Goal: Navigation & Orientation: Find specific page/section

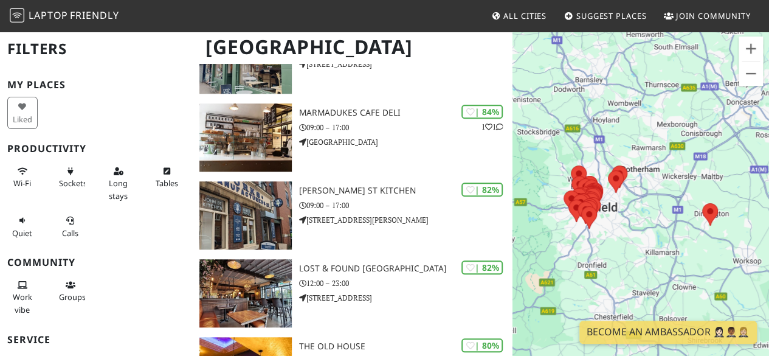
scroll to position [383, 0]
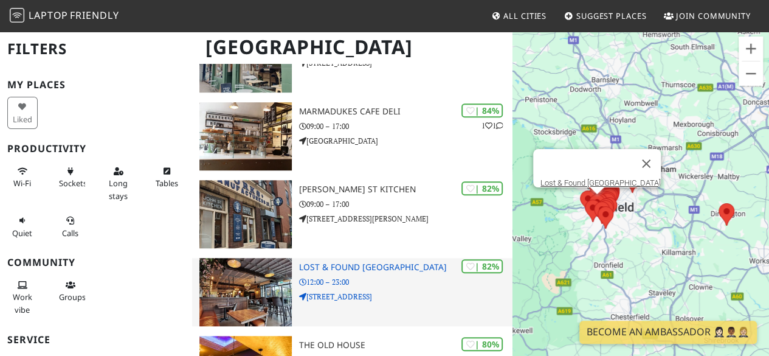
click at [375, 265] on h3 "Lost & Found [GEOGRAPHIC_DATA]" at bounding box center [405, 267] width 213 height 10
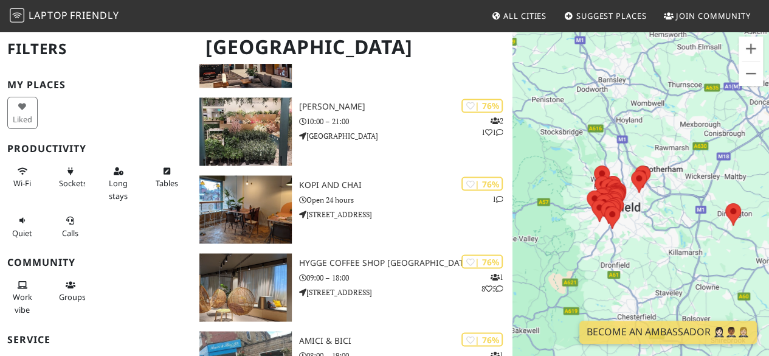
scroll to position [1012, 0]
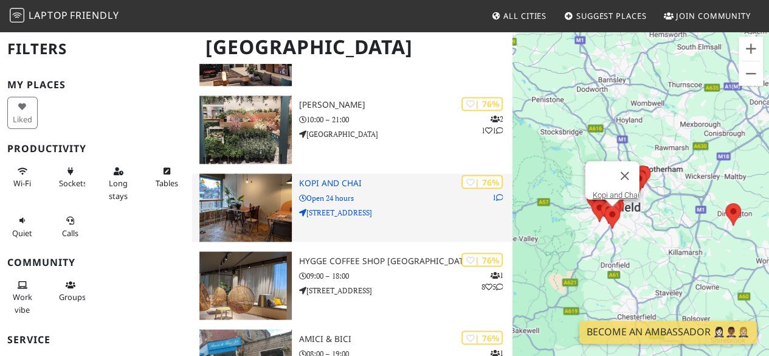
click at [340, 189] on div "| 76% 1 Kopi and Chai Open 24 hours 55 Derbyshire Lane" at bounding box center [405, 207] width 213 height 68
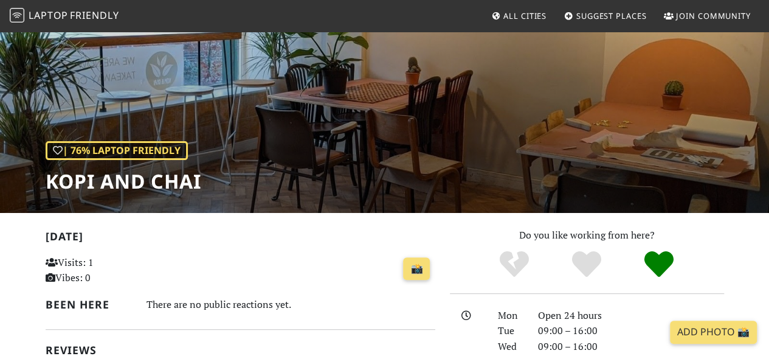
scroll to position [69, 0]
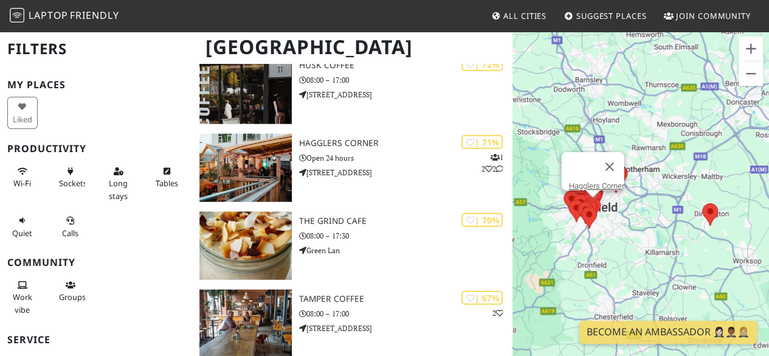
scroll to position [1483, 0]
